Goal: Information Seeking & Learning: Compare options

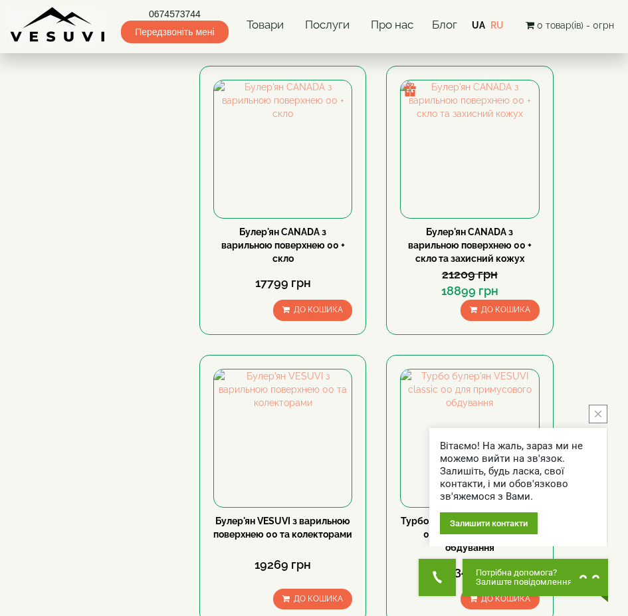
scroll to position [1595, 0]
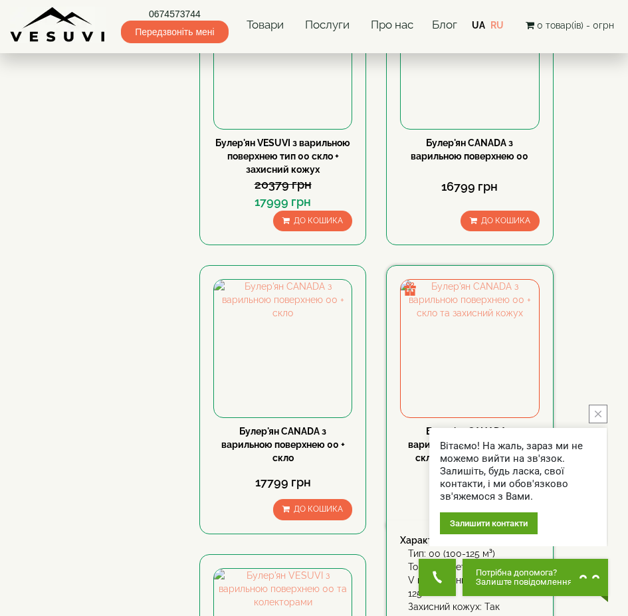
click at [483, 426] on link "Булер'ян CANADA з варильною поверхнею 00 + скло та захисний кожух" at bounding box center [470, 444] width 124 height 37
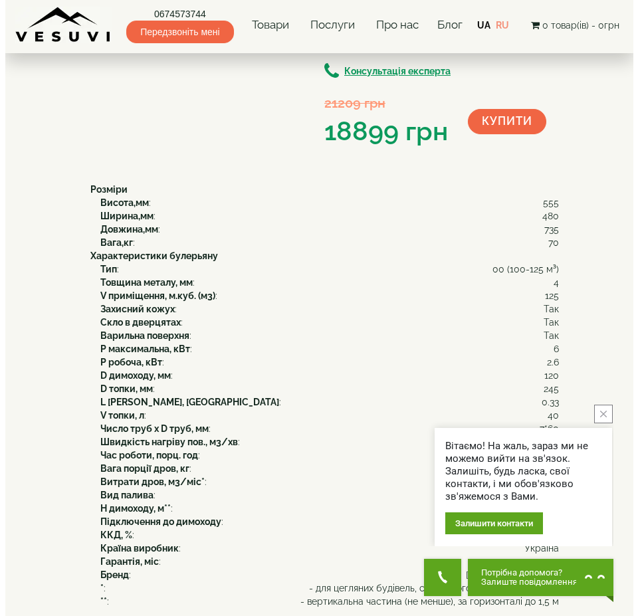
scroll to position [66, 0]
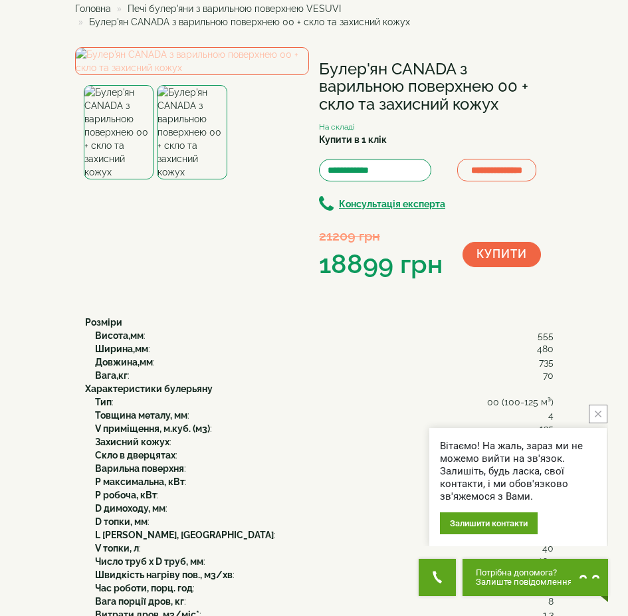
click at [197, 75] on img at bounding box center [192, 61] width 235 height 28
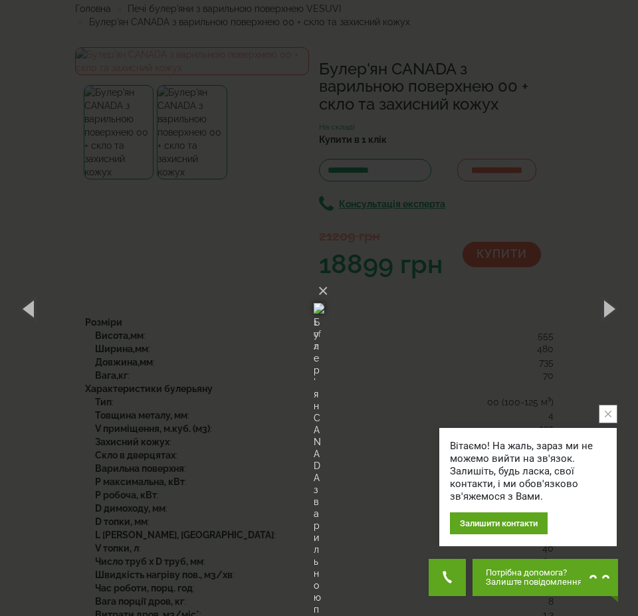
click at [314, 277] on img at bounding box center [319, 309] width 11 height 64
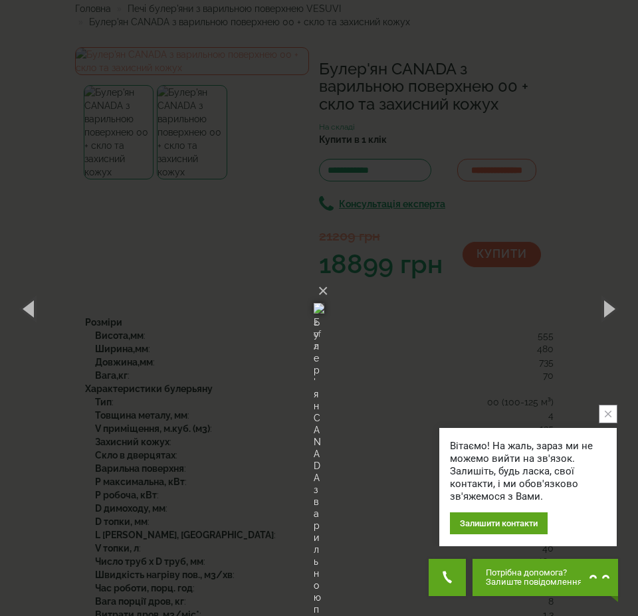
click at [314, 277] on img at bounding box center [319, 309] width 11 height 64
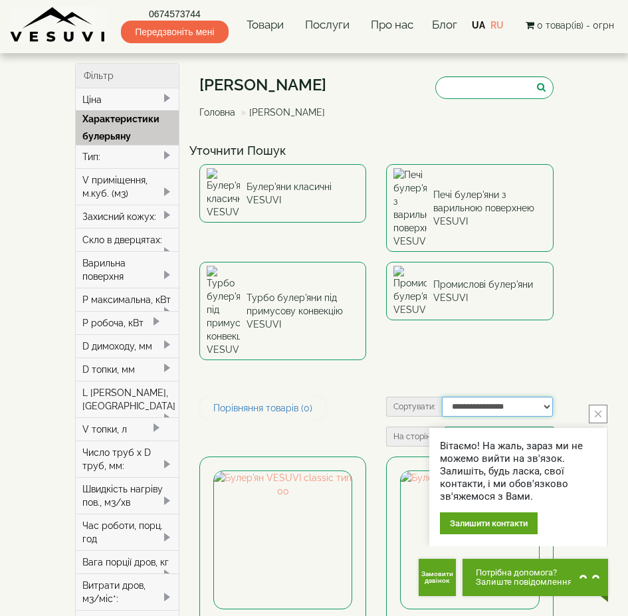
click at [548, 397] on select "**********" at bounding box center [497, 407] width 111 height 20
select select "**********"
click at [442, 397] on select "**********" at bounding box center [497, 407] width 111 height 20
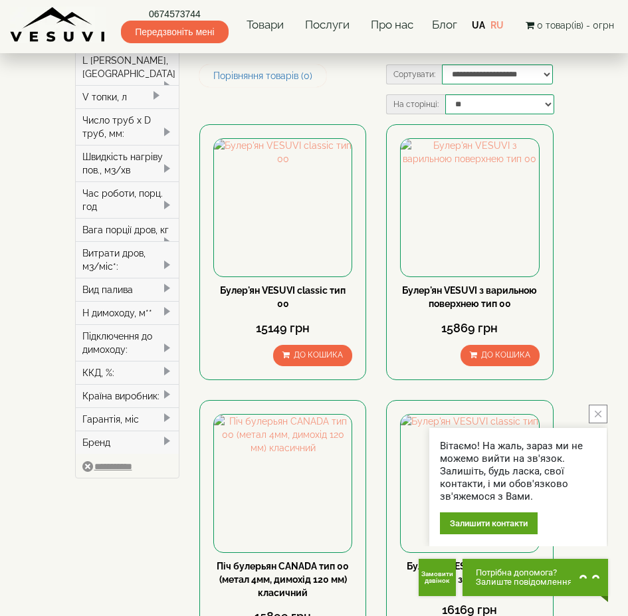
scroll to position [465, 0]
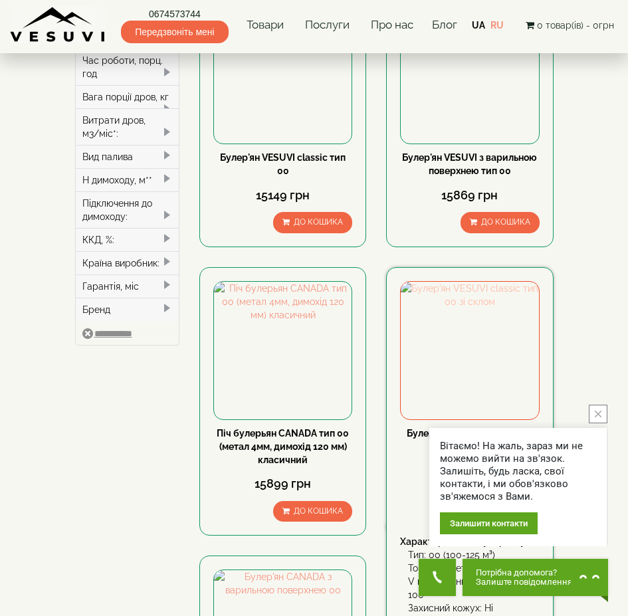
click at [458, 282] on img at bounding box center [470, 351] width 138 height 138
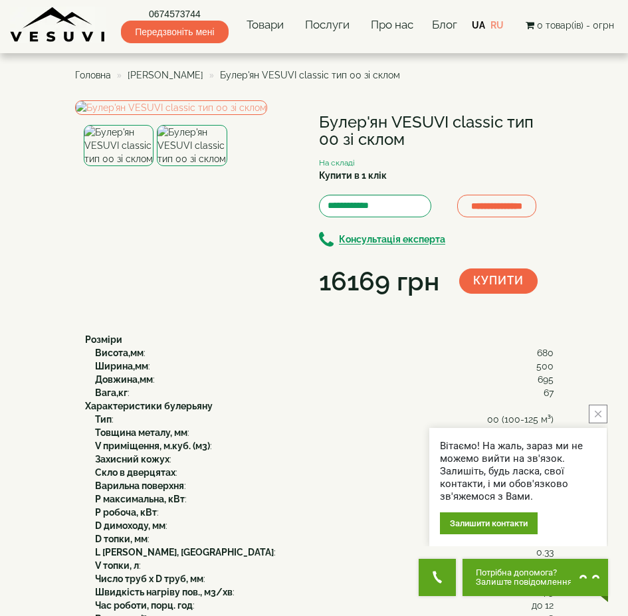
click at [196, 166] on img at bounding box center [192, 145] width 70 height 41
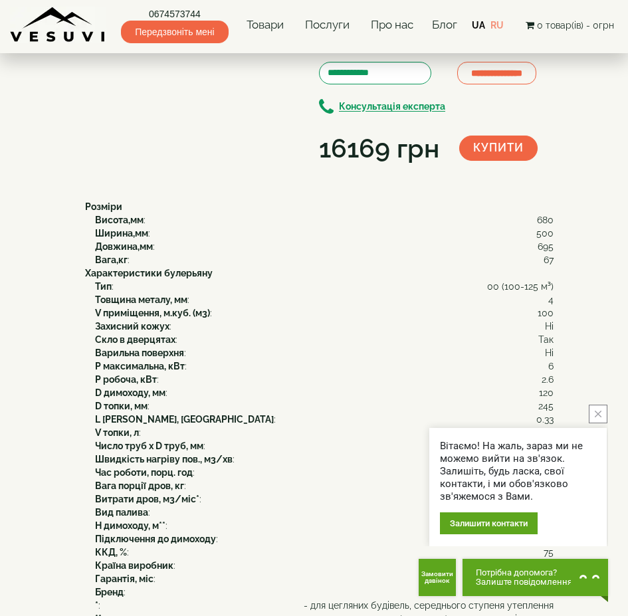
scroll to position [66, 0]
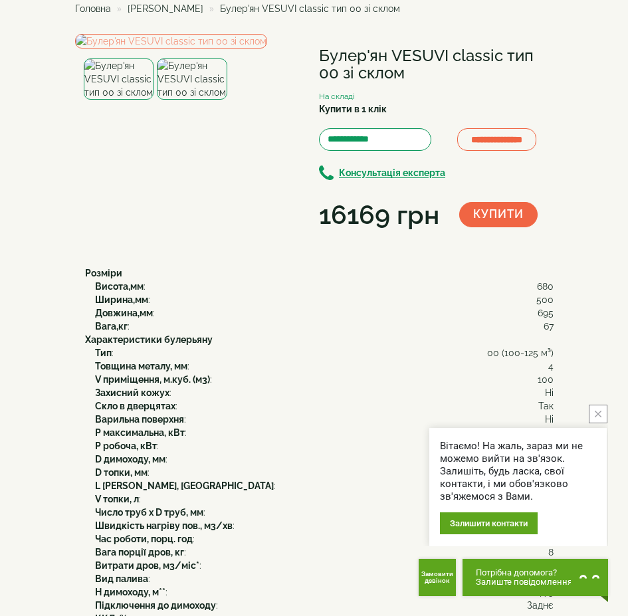
click at [98, 100] on img at bounding box center [119, 78] width 70 height 41
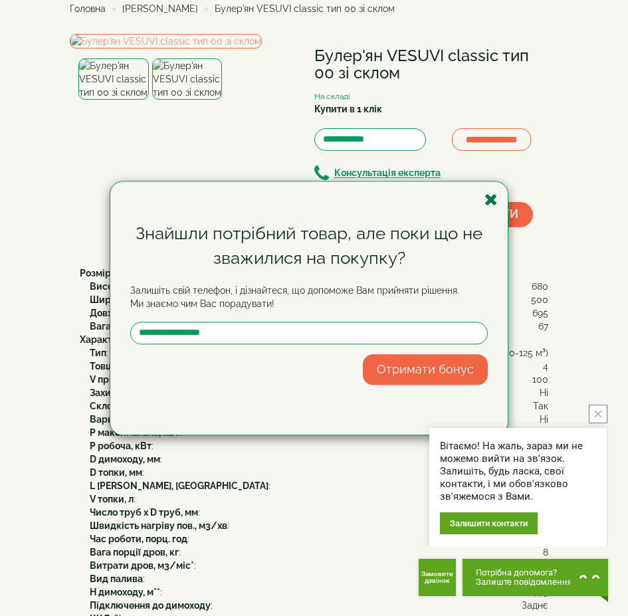
click at [491, 195] on icon "button" at bounding box center [491, 199] width 13 height 17
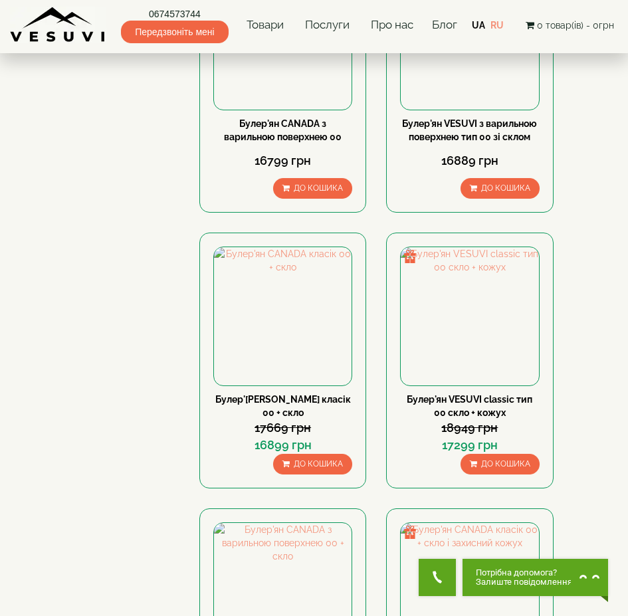
scroll to position [1130, 0]
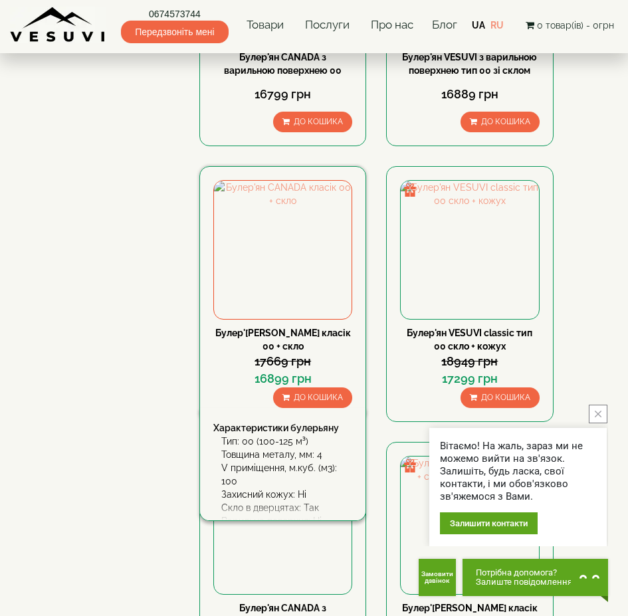
click at [250, 328] on link "Булер'[PERSON_NAME] класік 00 + скло" at bounding box center [283, 340] width 136 height 24
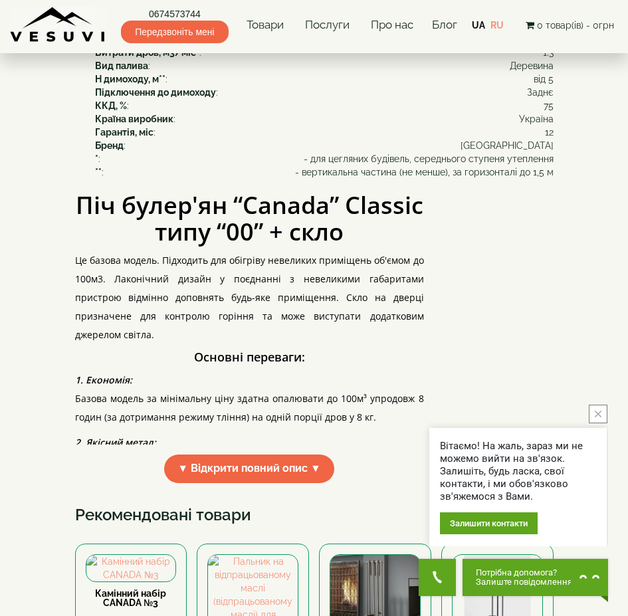
scroll to position [731, 0]
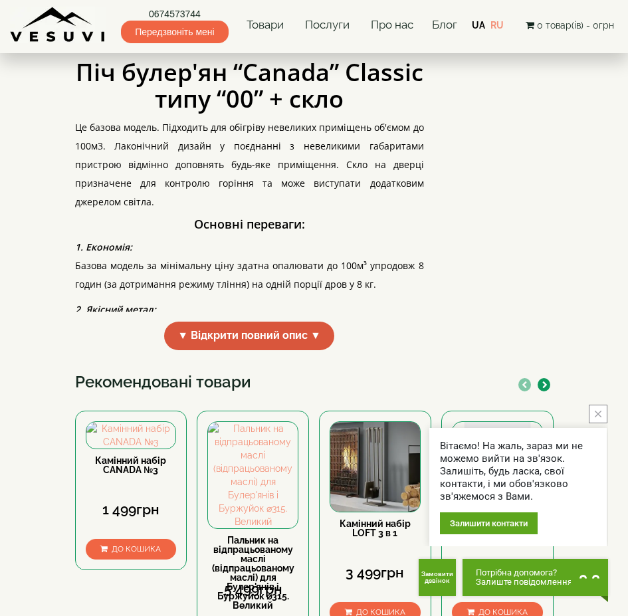
click at [205, 350] on span "▼ Відкрити повний опис ▼" at bounding box center [249, 336] width 170 height 29
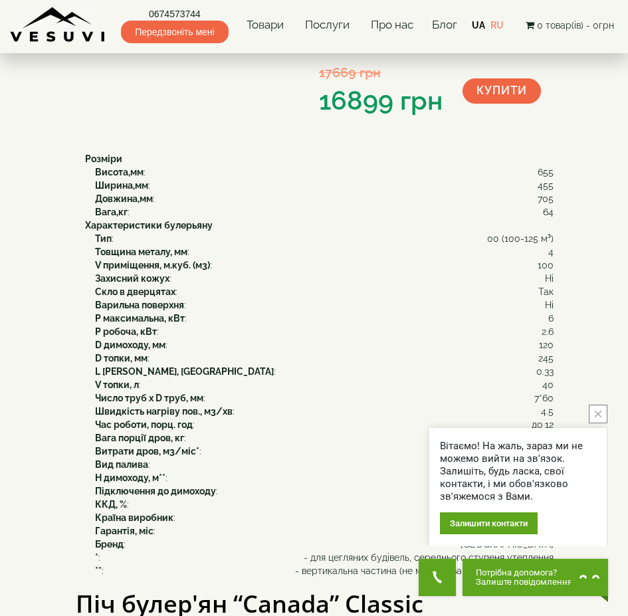
scroll to position [66, 0]
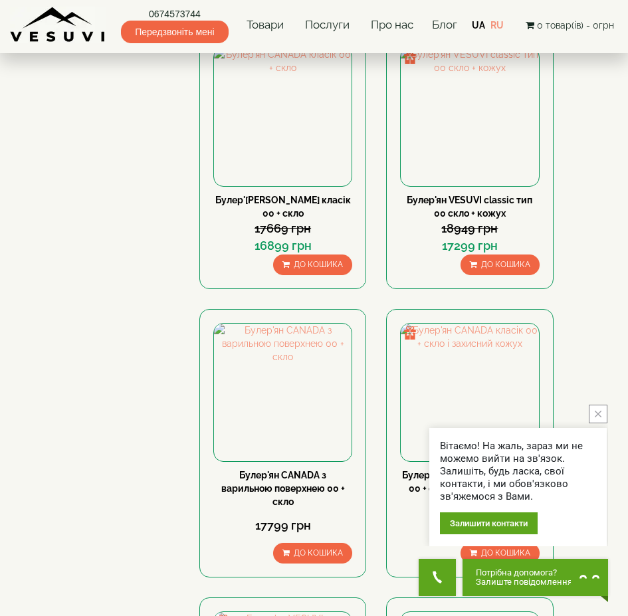
scroll to position [1329, 0]
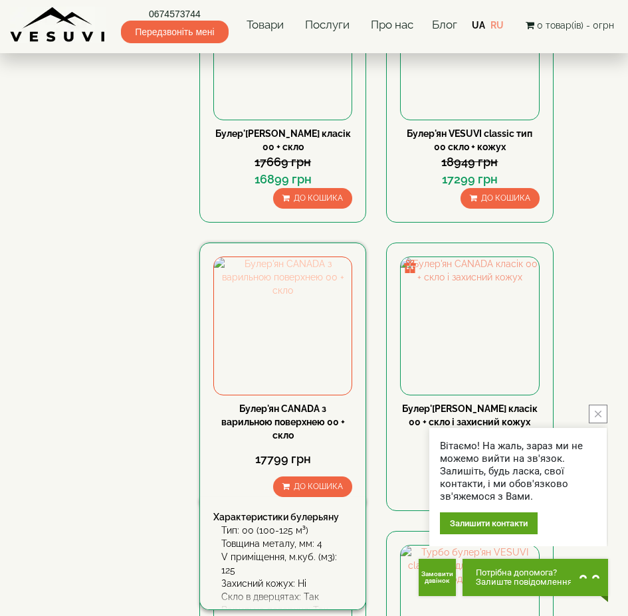
click at [272, 257] on img at bounding box center [283, 326] width 138 height 138
